Goal: Task Accomplishment & Management: Complete application form

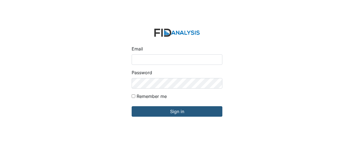
click at [139, 57] on input "Email" at bounding box center [177, 60] width 91 height 11
type input "[EMAIL_ADDRESS][DOMAIN_NAME]"
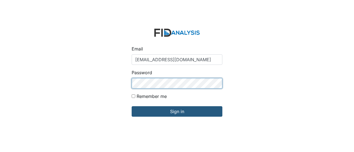
click at [132, 107] on input "Sign in" at bounding box center [177, 112] width 91 height 11
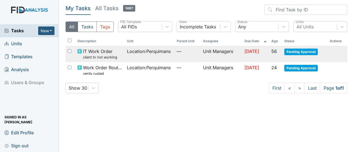
click at [305, 50] on span "Pending Approval" at bounding box center [300, 52] width 33 height 7
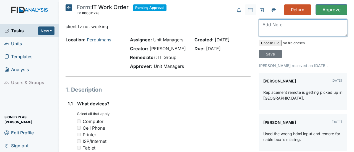
click at [271, 24] on textarea at bounding box center [303, 27] width 89 height 17
type textarea "picked up remote. TV working fine now."
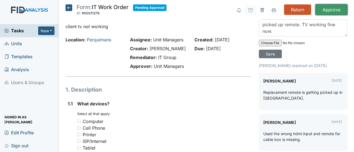
click at [329, 9] on input "Approve" at bounding box center [332, 9] width 32 height 11
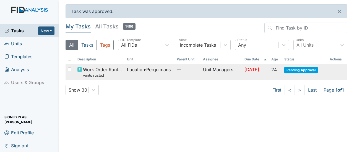
click at [303, 70] on span "Pending Approval" at bounding box center [300, 70] width 33 height 7
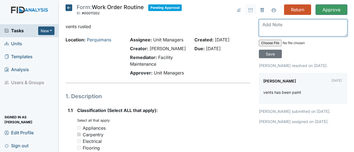
click at [265, 24] on textarea at bounding box center [303, 27] width 89 height 17
click at [263, 24] on textarea "wents are fine." at bounding box center [303, 27] width 89 height 17
click at [289, 26] on textarea "vents are fine." at bounding box center [303, 27] width 89 height 17
type textarea "vents are fine now."
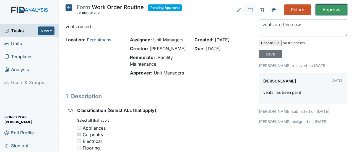
click at [333, 7] on input "Approve" at bounding box center [332, 9] width 32 height 11
click at [265, 52] on input "Save" at bounding box center [270, 54] width 23 height 9
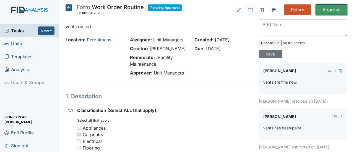
click at [335, 9] on input "Approve" at bounding box center [332, 9] width 32 height 11
